Goal: Task Accomplishment & Management: Complete application form

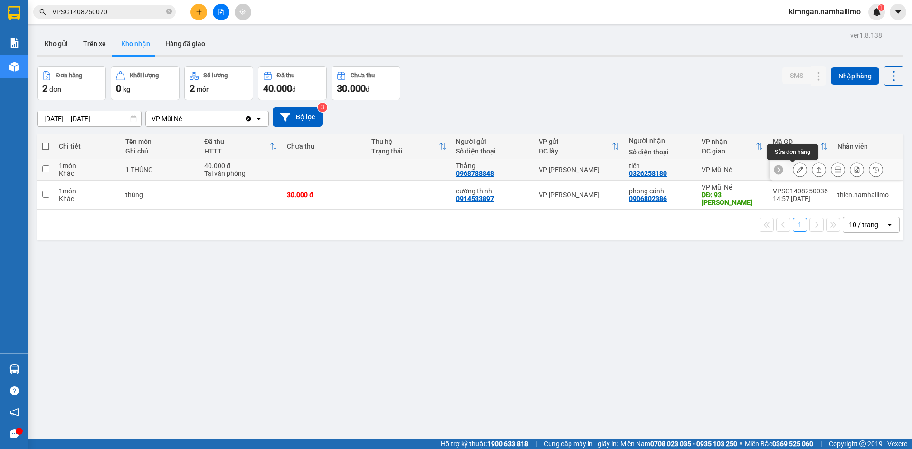
click at [796, 172] on icon at bounding box center [799, 169] width 7 height 7
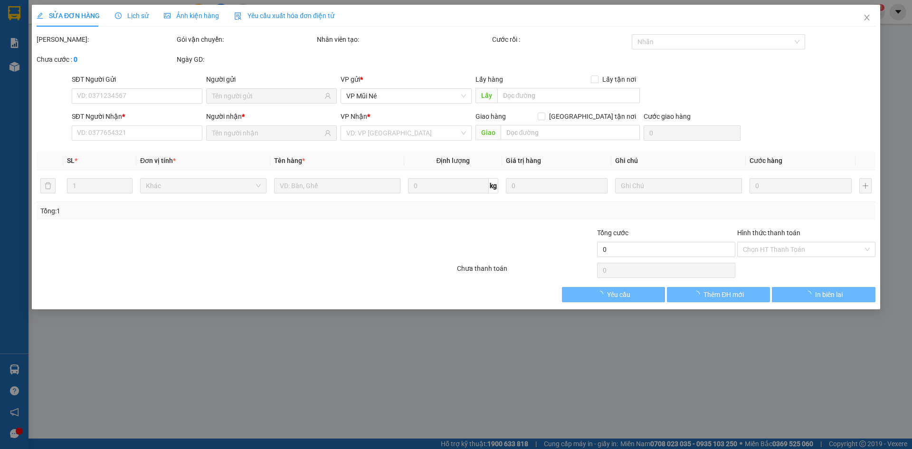
type input "0968788848"
type input "Thắng"
type input "0326258180"
type input "tiến"
type input "40.000"
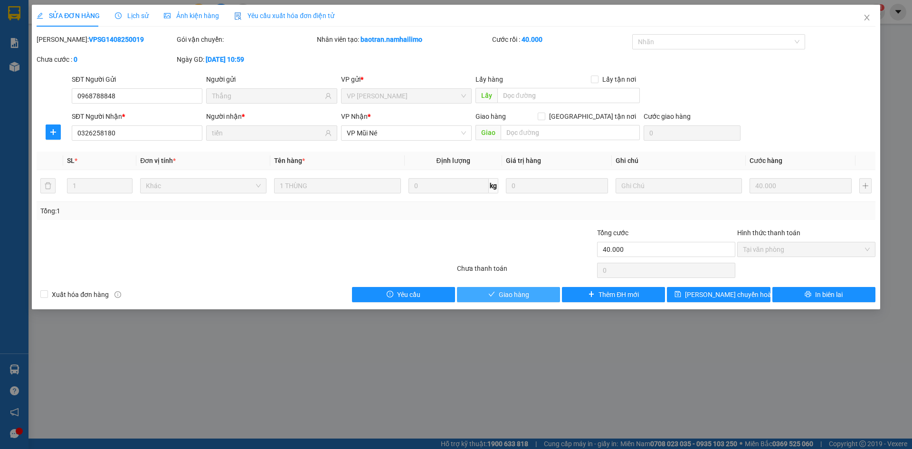
click at [487, 290] on button "Giao hàng" at bounding box center [508, 294] width 103 height 15
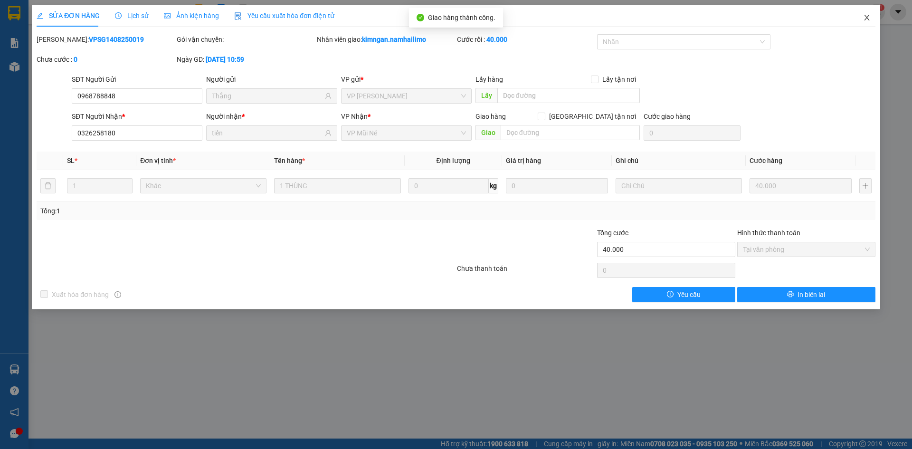
click at [861, 13] on span "Close" at bounding box center [866, 18] width 27 height 27
